Goal: Navigation & Orientation: Find specific page/section

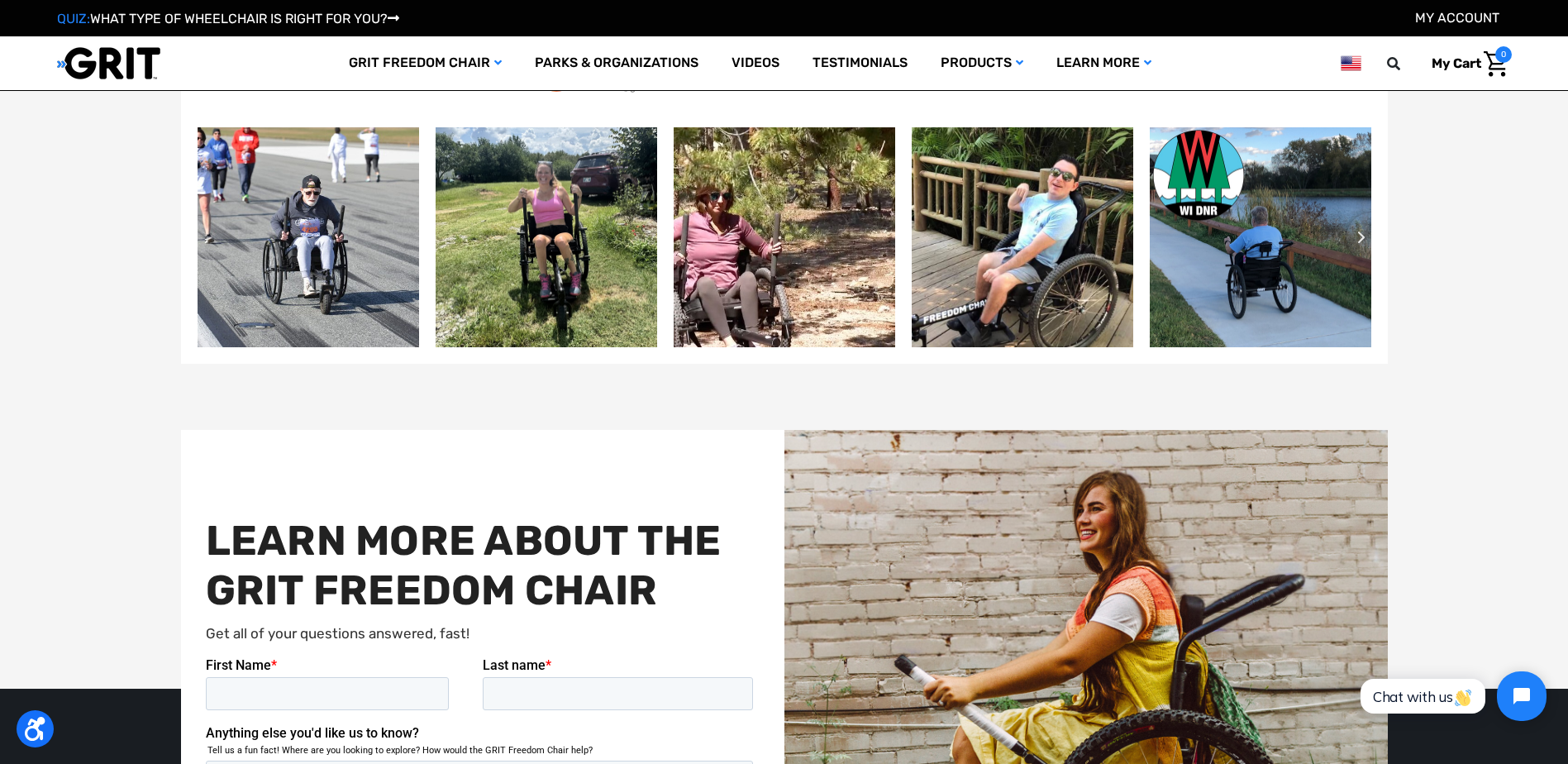
scroll to position [3639, 0]
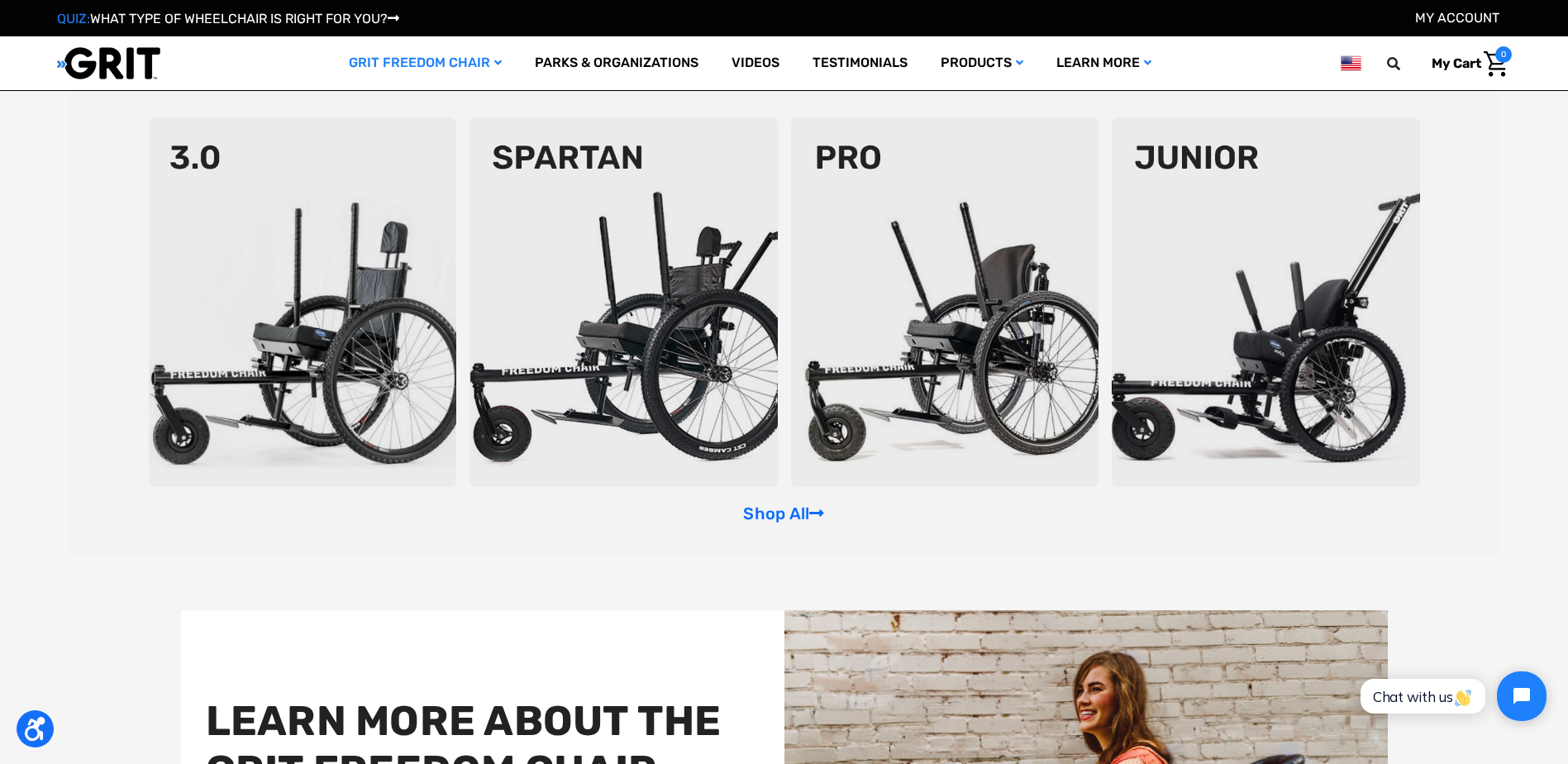
click at [524, 265] on img at bounding box center [623, 302] width 308 height 369
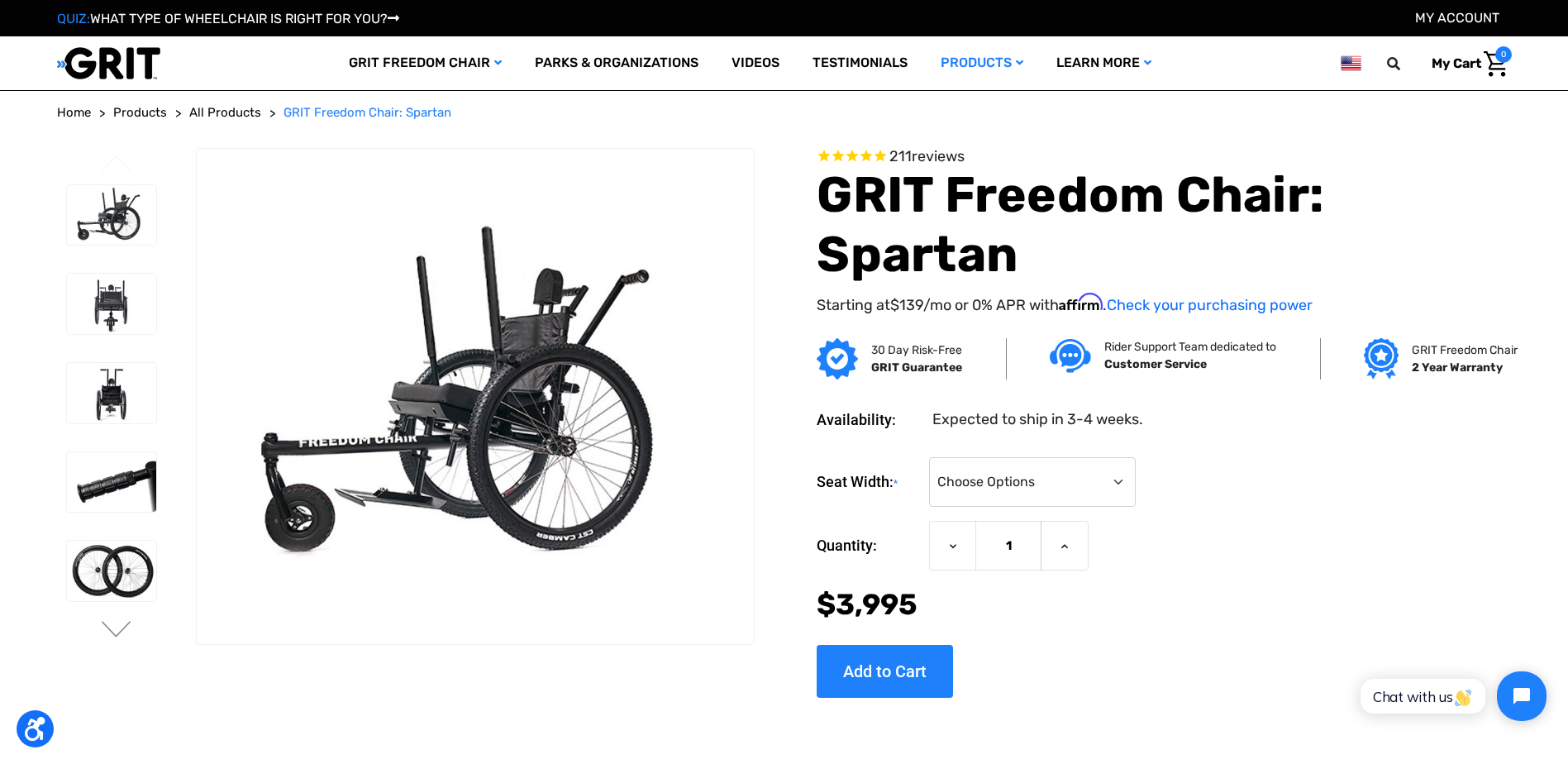
click at [74, 110] on span "Home" at bounding box center [73, 112] width 34 height 15
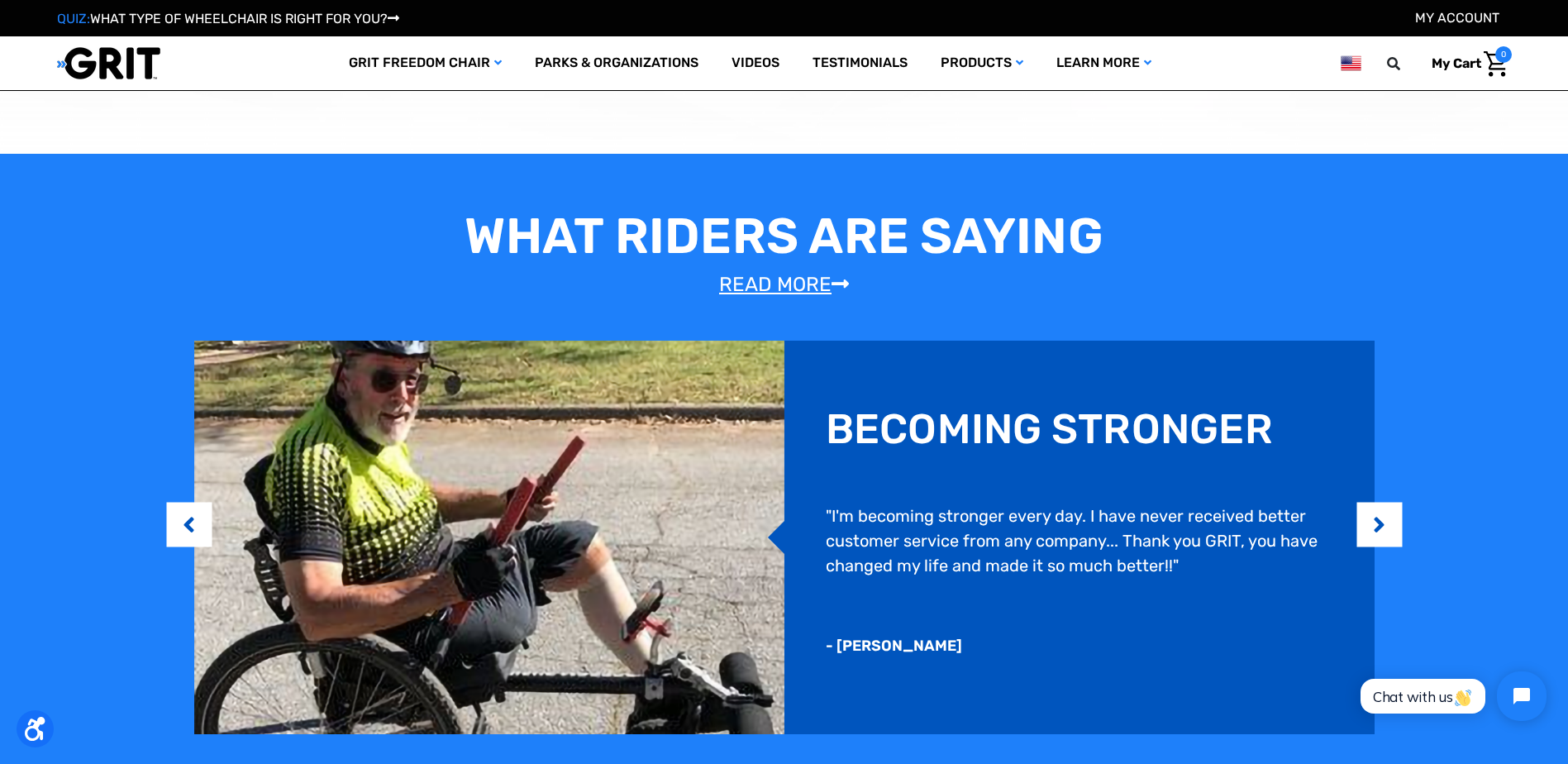
scroll to position [1405, 0]
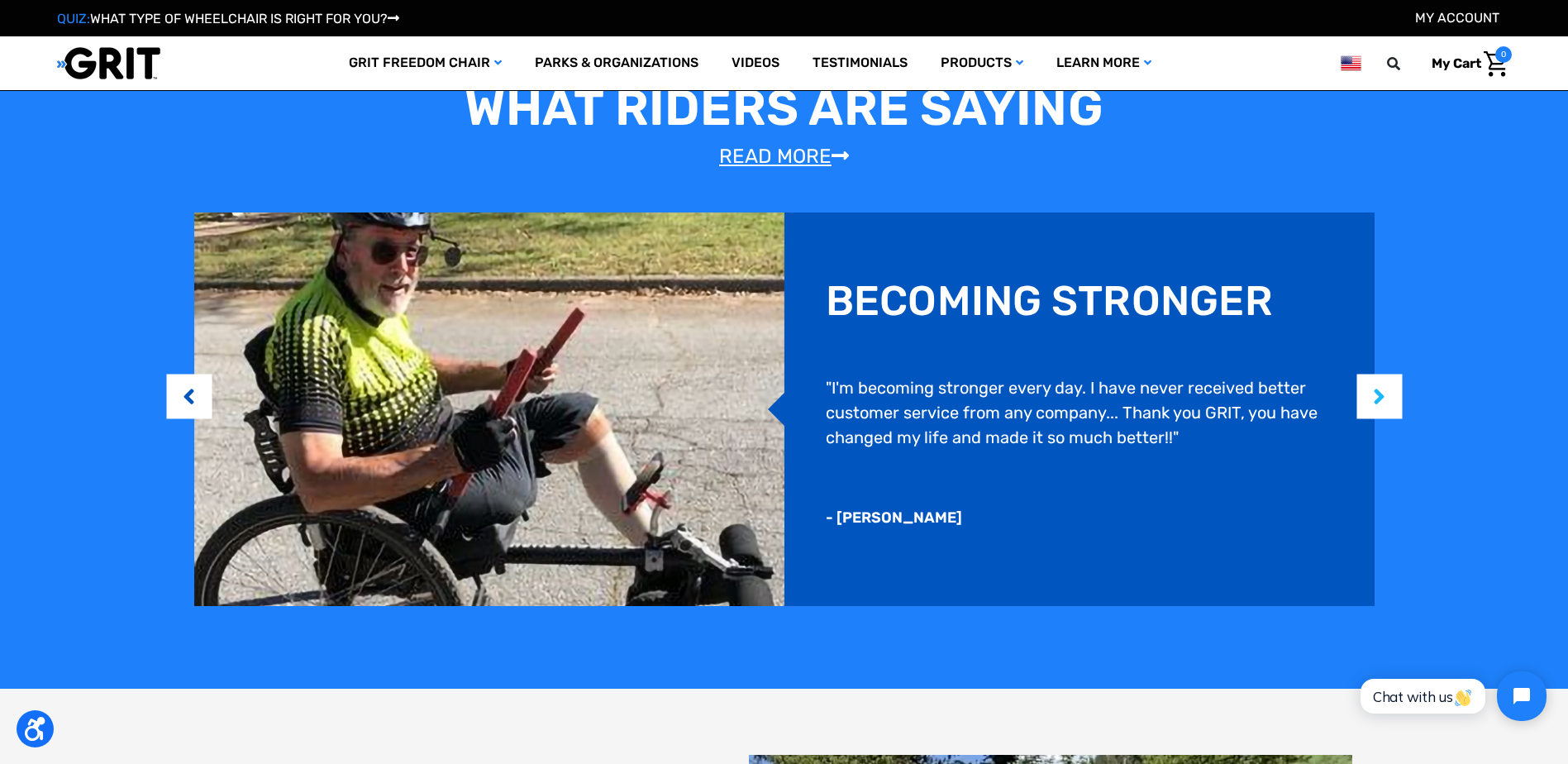
click at [1386, 396] on button "Next" at bounding box center [1379, 396] width 16 height 50
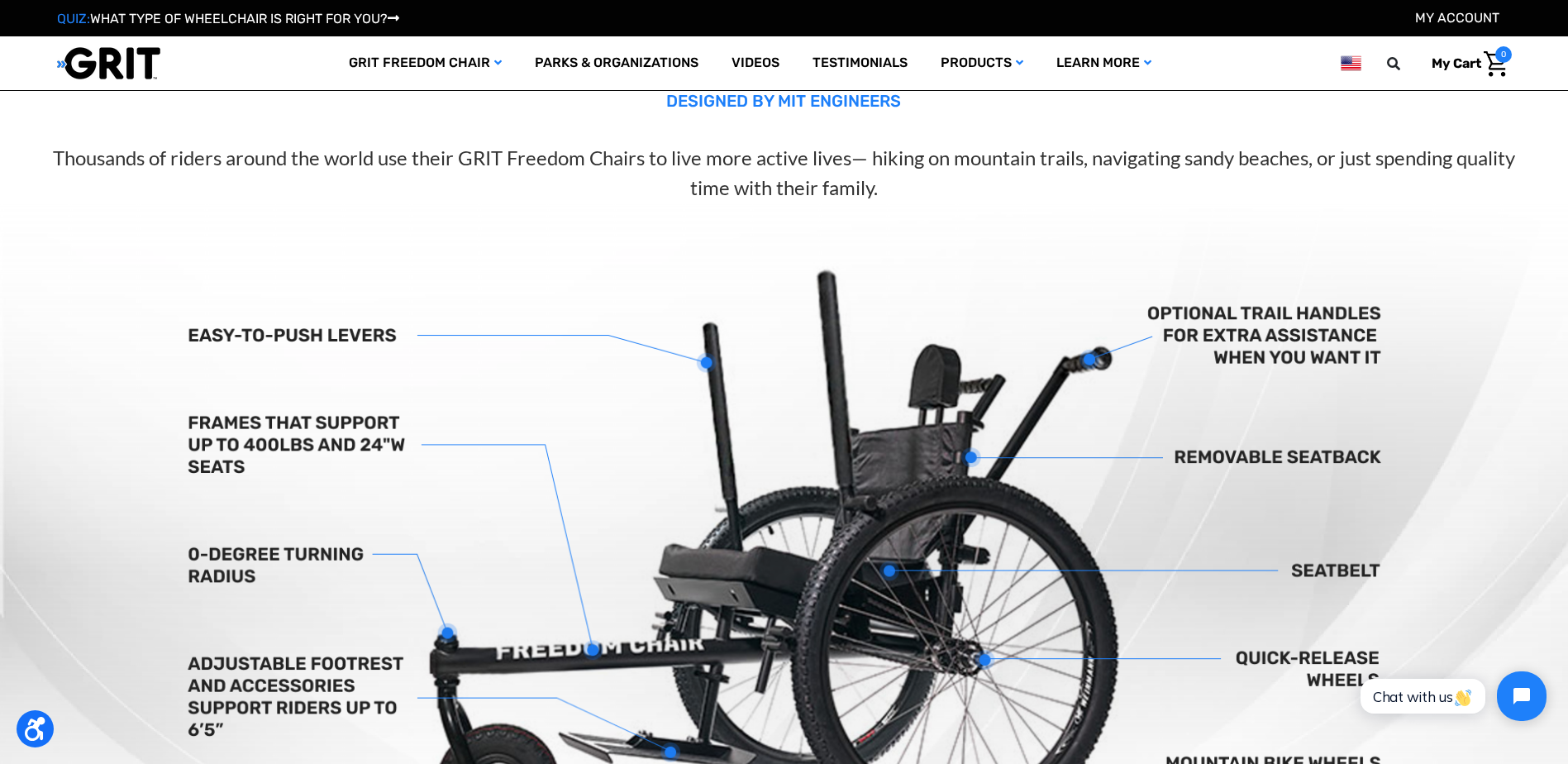
scroll to position [248, 0]
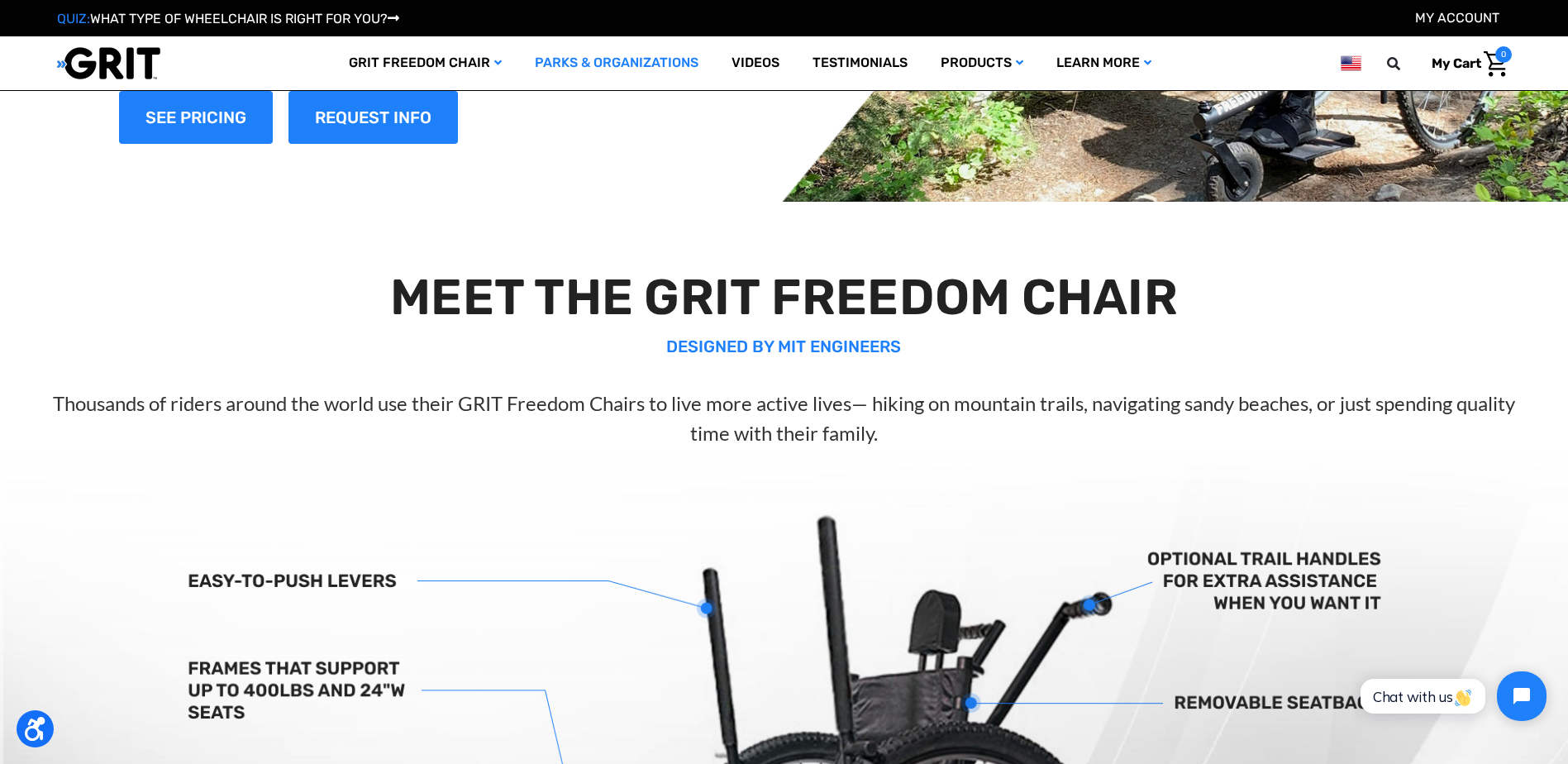
click at [607, 54] on link "Parks & Organizations" at bounding box center [617, 63] width 197 height 54
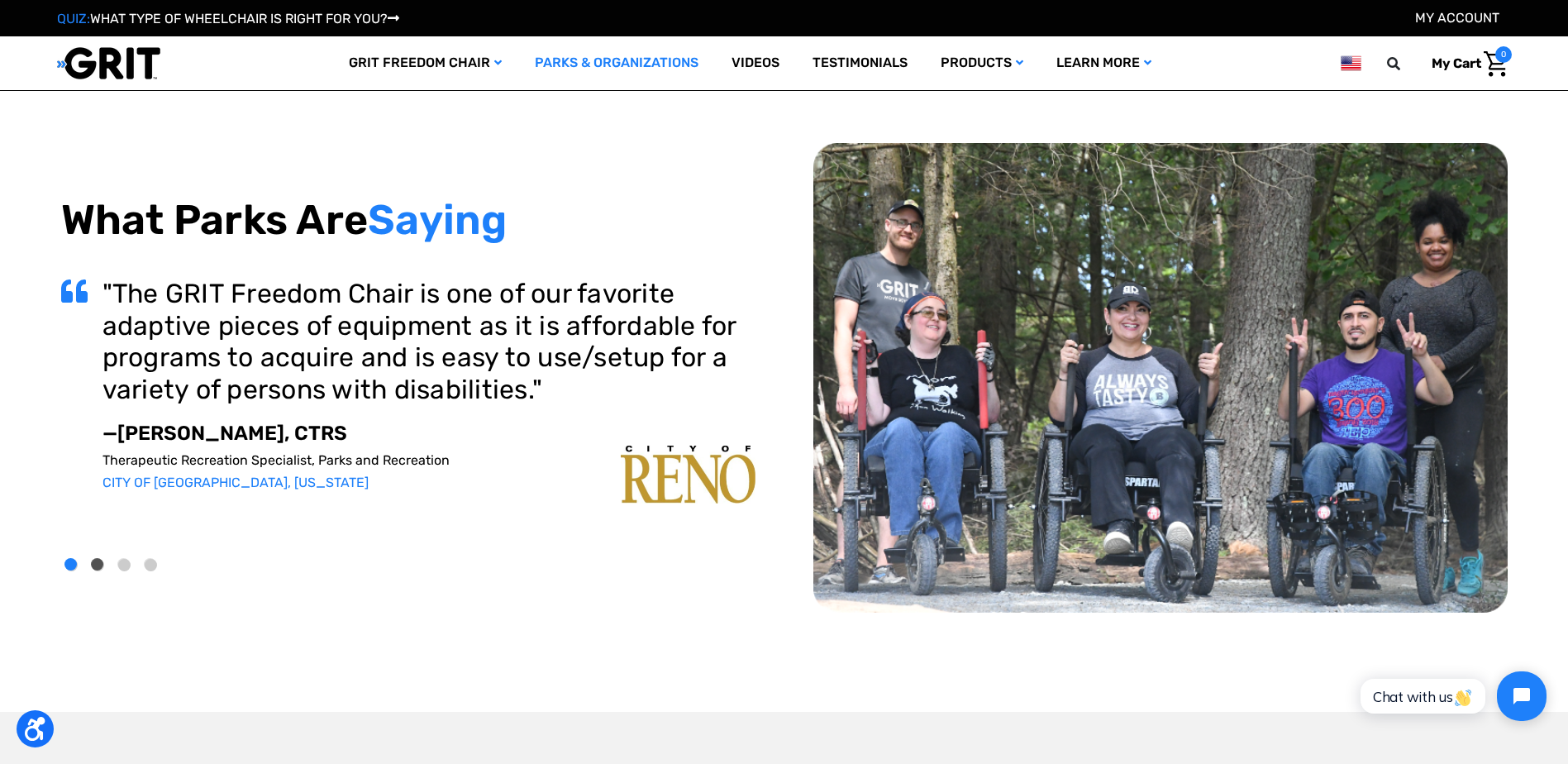
click at [98, 568] on button "2" at bounding box center [98, 565] width 12 height 12
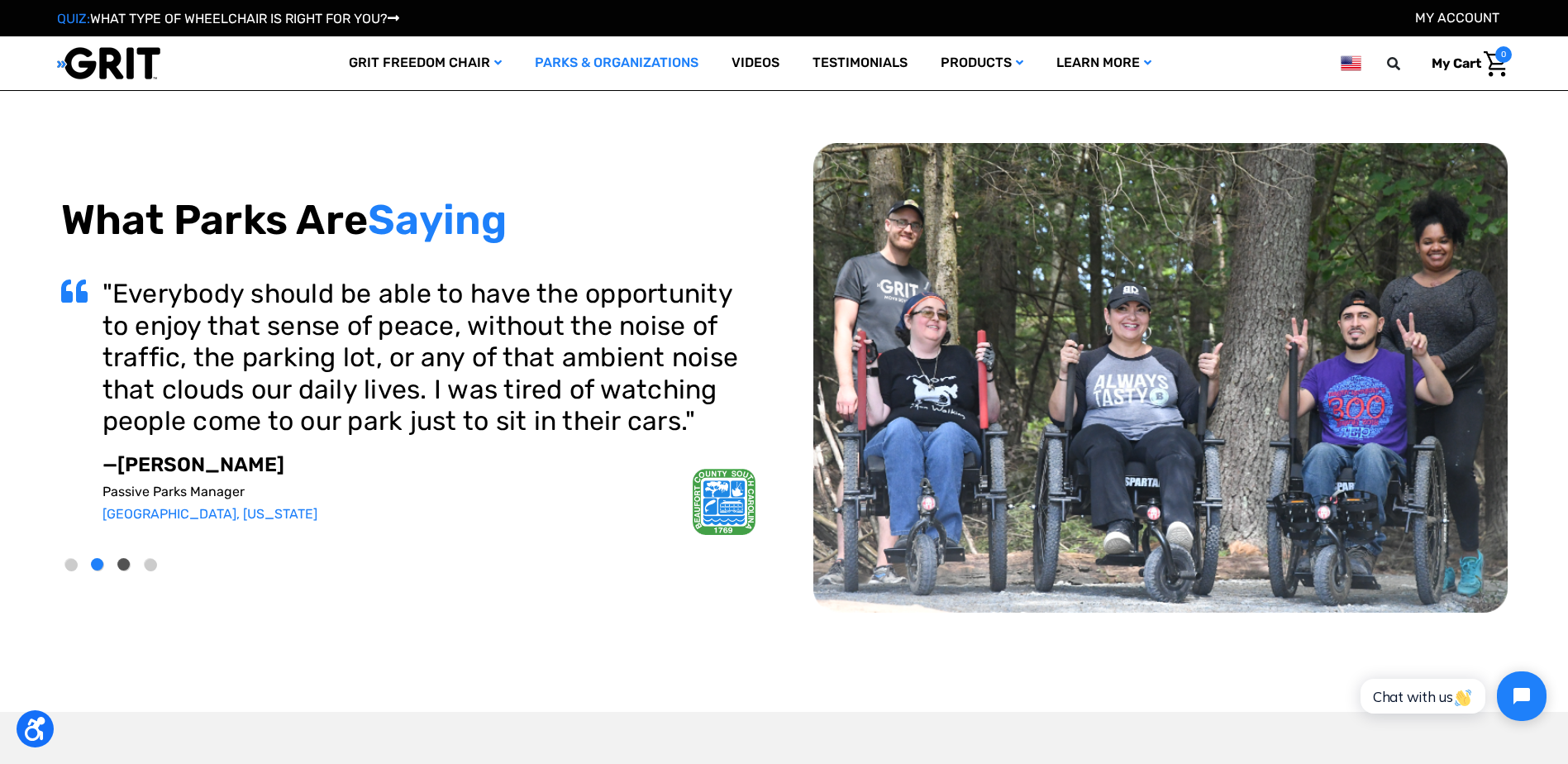
click at [127, 562] on button "3" at bounding box center [124, 565] width 12 height 12
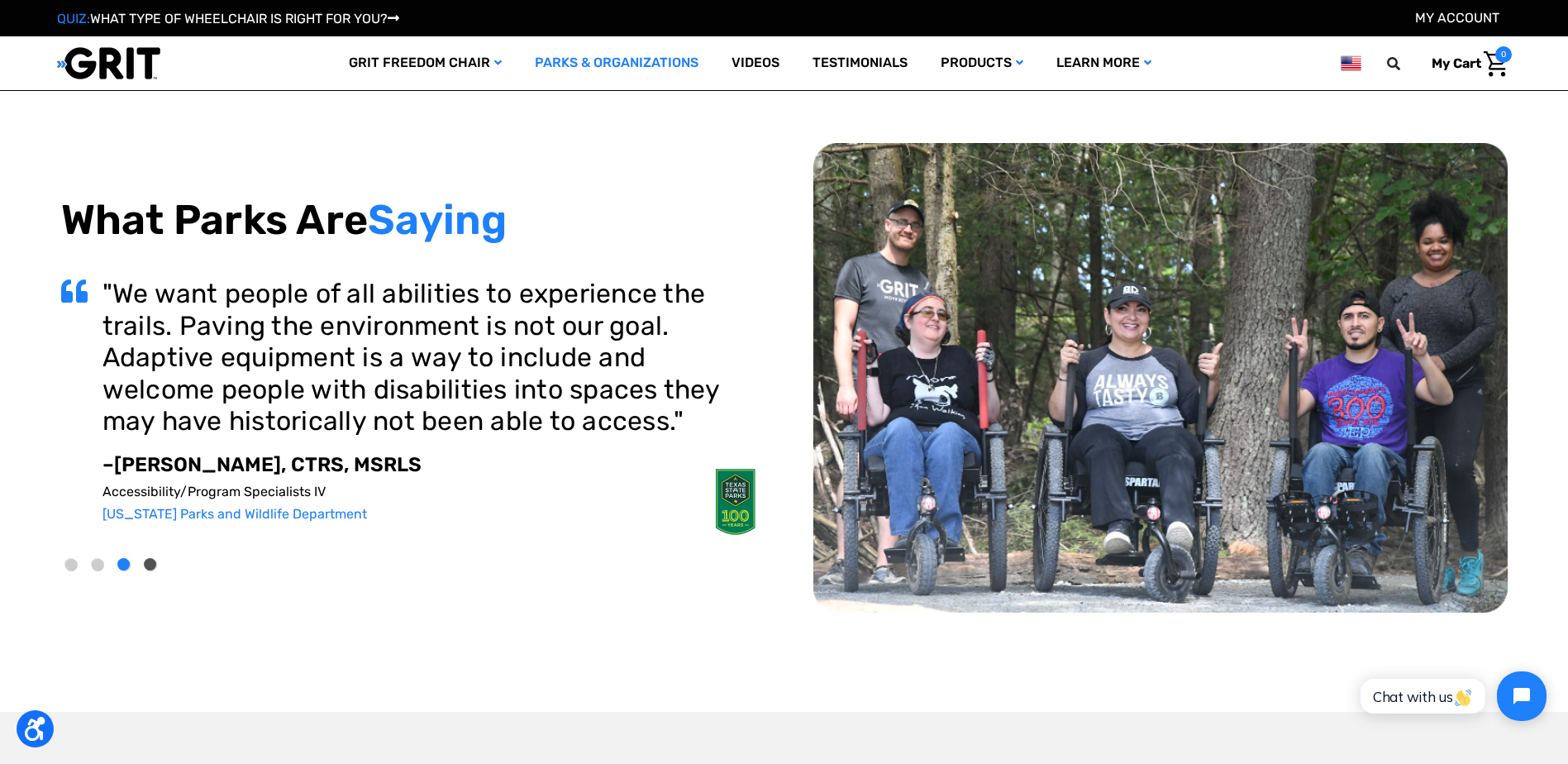
click at [150, 566] on button "4" at bounding box center [151, 565] width 12 height 12
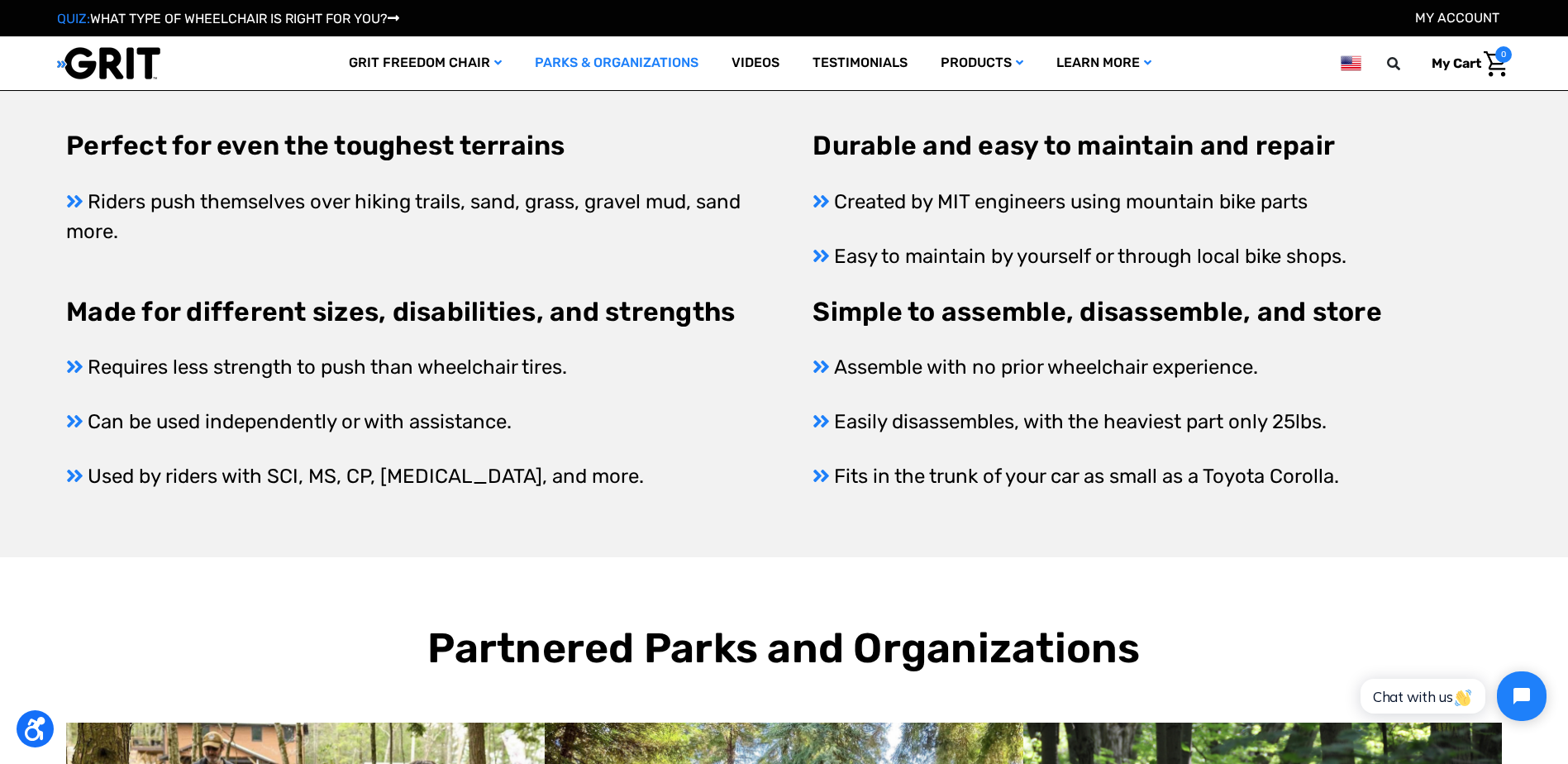
scroll to position [579, 0]
